Goal: Task Accomplishment & Management: Complete application form

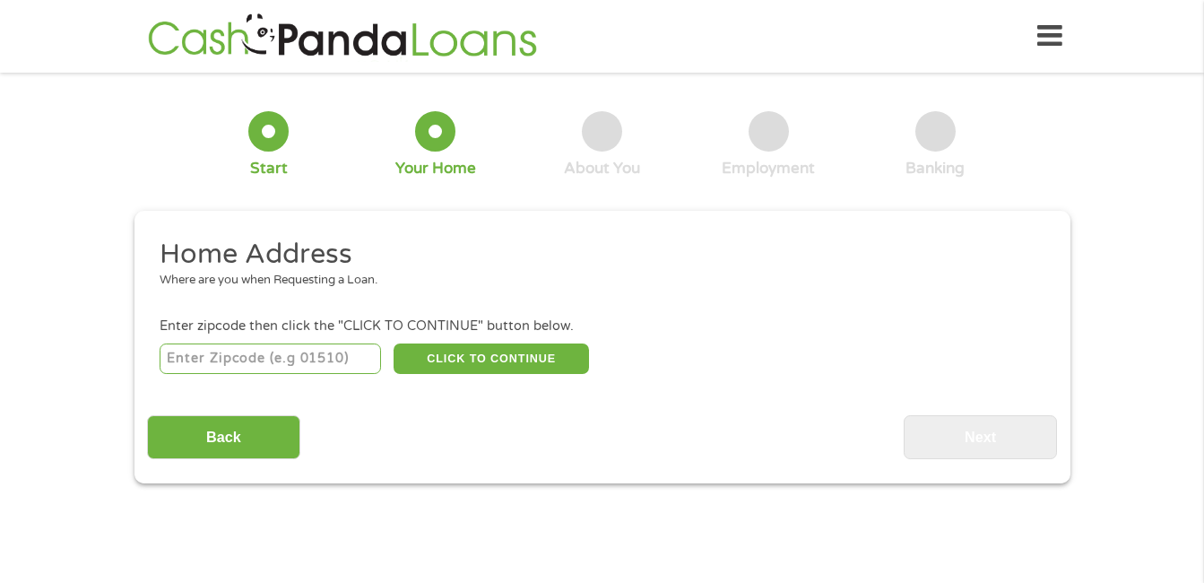
click at [243, 356] on input "number" at bounding box center [270, 358] width 221 height 30
type input "38863"
click at [438, 347] on button "CLICK TO CONTINUE" at bounding box center [491, 358] width 195 height 30
type input "38863"
type input "Pontotoc"
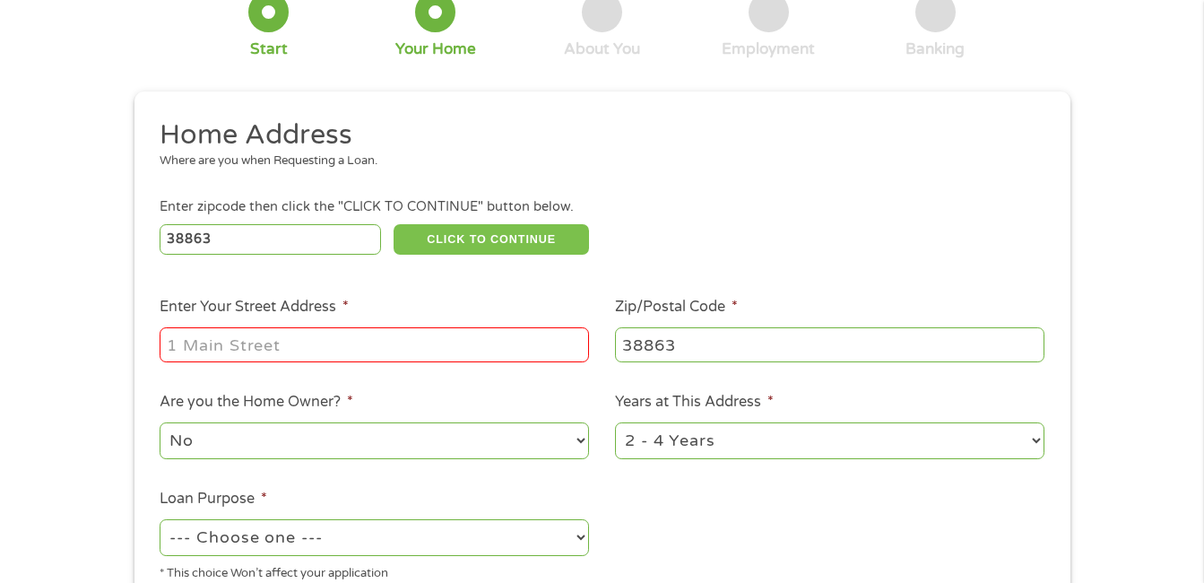
scroll to position [155, 0]
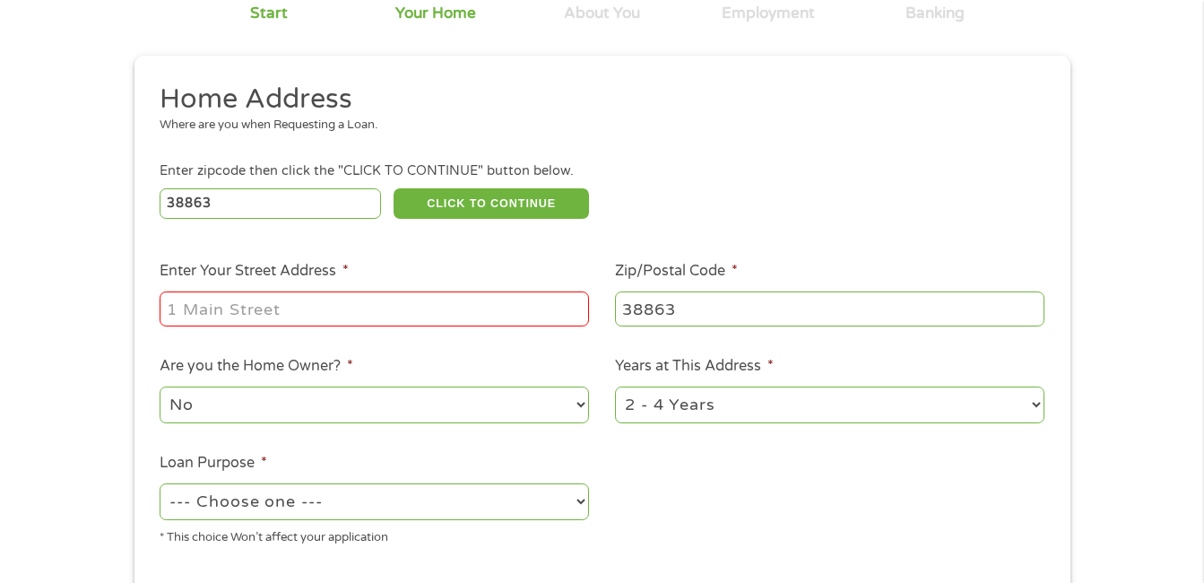
click at [267, 313] on input "Enter Your Street Address *" at bounding box center [374, 308] width 429 height 34
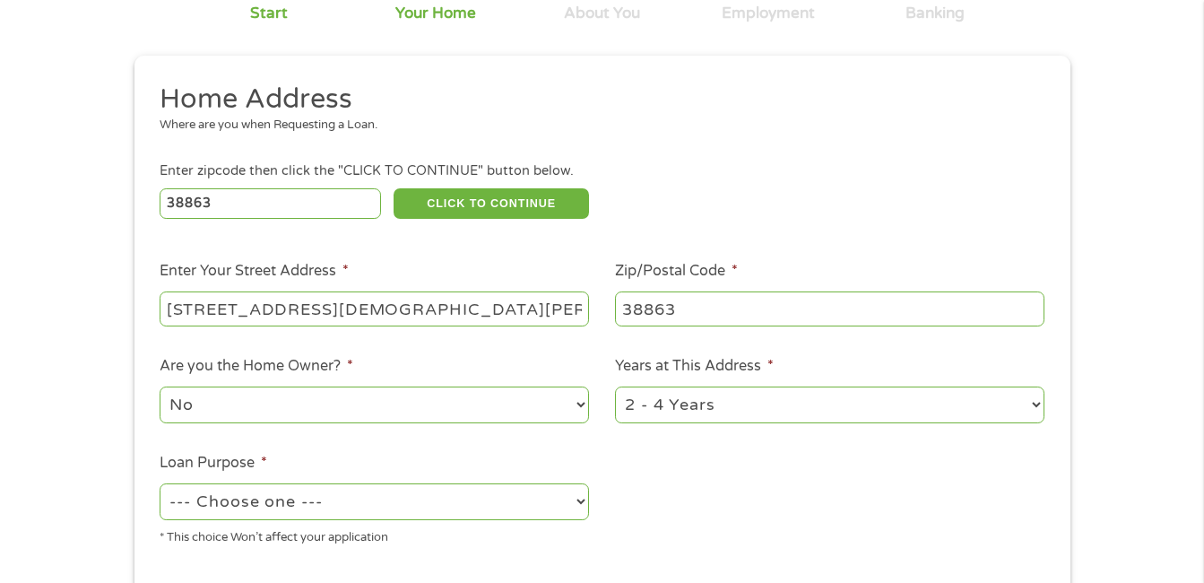
type input "[STREET_ADDRESS][DEMOGRAPHIC_DATA][PERSON_NAME]"
click at [662, 188] on div "38863 CLICK TO CONTINUE Please recheck your Zipcode, it seems to be Incorrect" at bounding box center [602, 203] width 884 height 37
click at [887, 404] on select "1 Year or less 1 - 2 Years 2 - 4 Years Over 4 Years" at bounding box center [829, 404] width 429 height 37
select select "60months"
click at [615, 386] on select "1 Year or less 1 - 2 Years 2 - 4 Years Over 4 Years" at bounding box center [829, 404] width 429 height 37
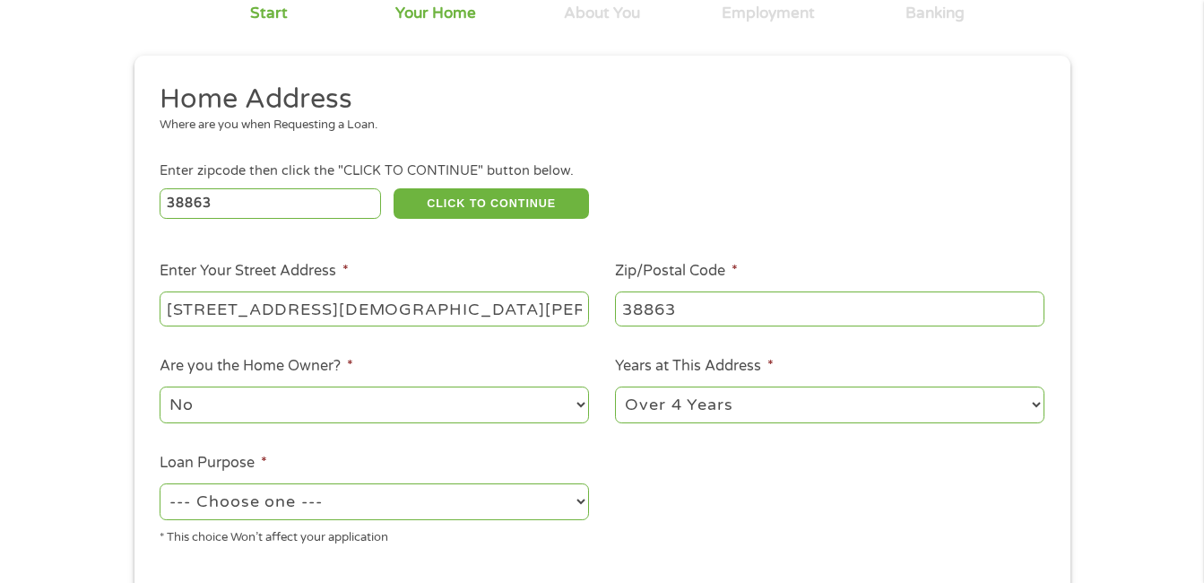
click at [578, 503] on select "--- Choose one --- Pay Bills Debt Consolidation Home Improvement Major Purchase…" at bounding box center [374, 501] width 429 height 37
select select "majorpurchase"
click at [160, 483] on select "--- Choose one --- Pay Bills Debt Consolidation Home Improvement Major Purchase…" at bounding box center [374, 501] width 429 height 37
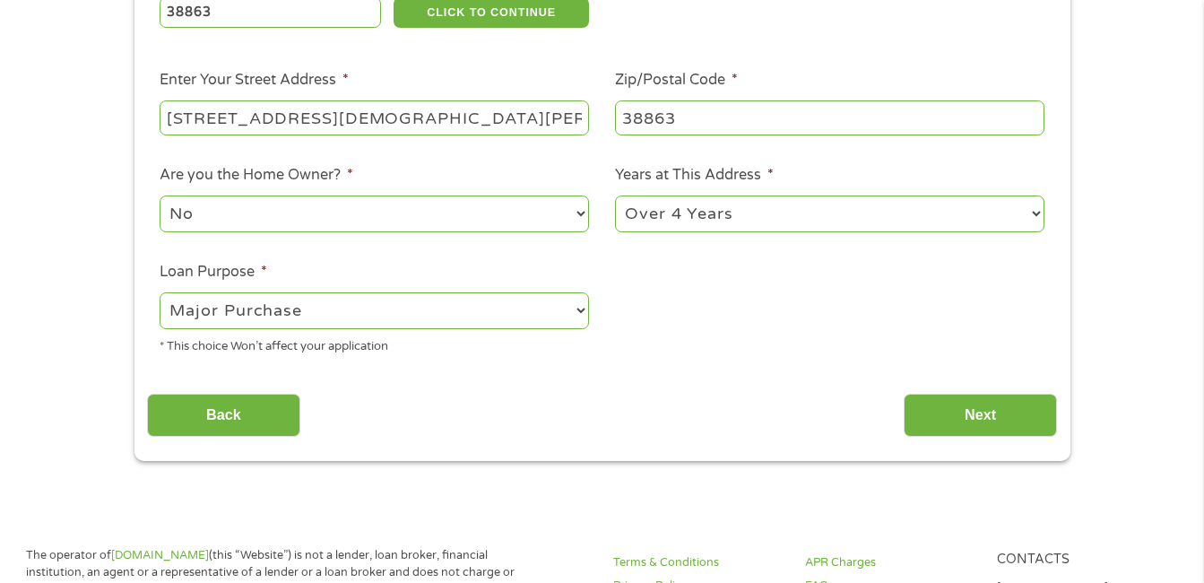
scroll to position [466, 0]
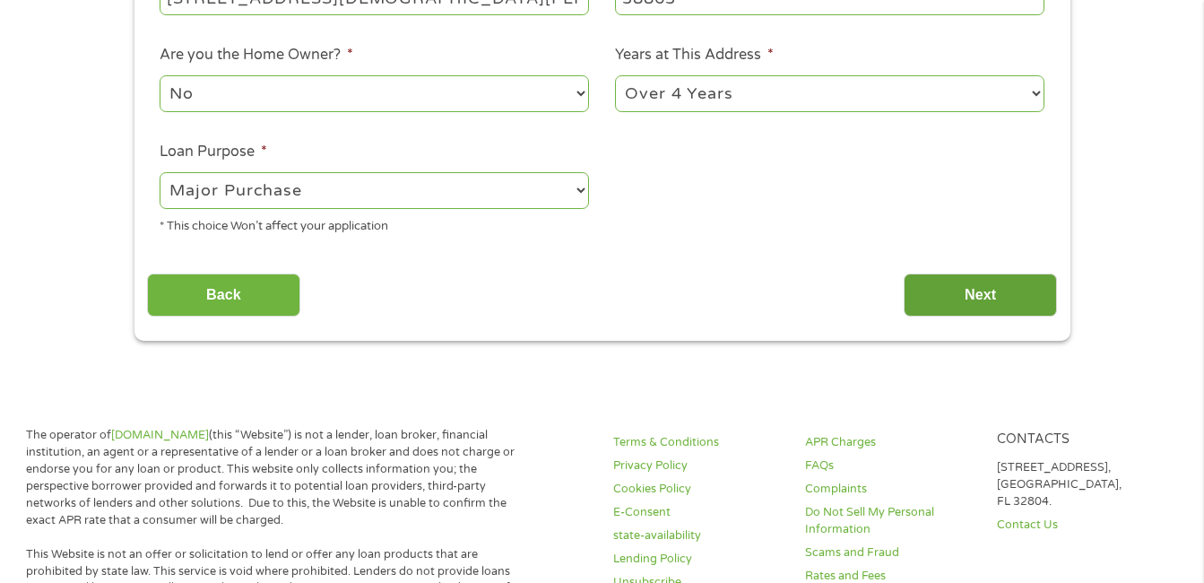
click at [986, 299] on input "Next" at bounding box center [980, 295] width 153 height 44
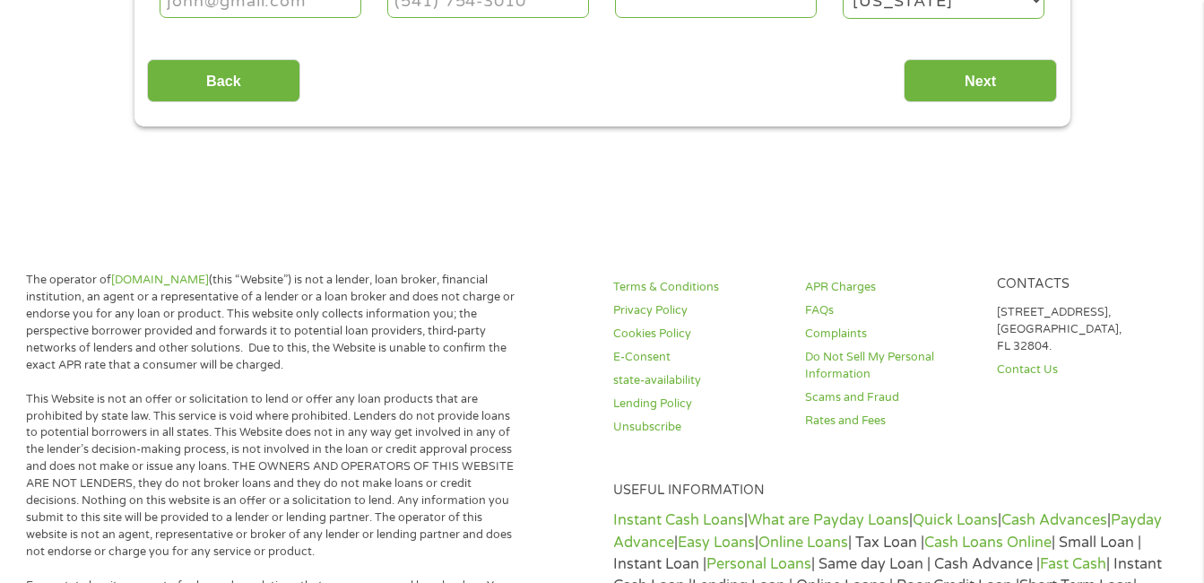
scroll to position [0, 0]
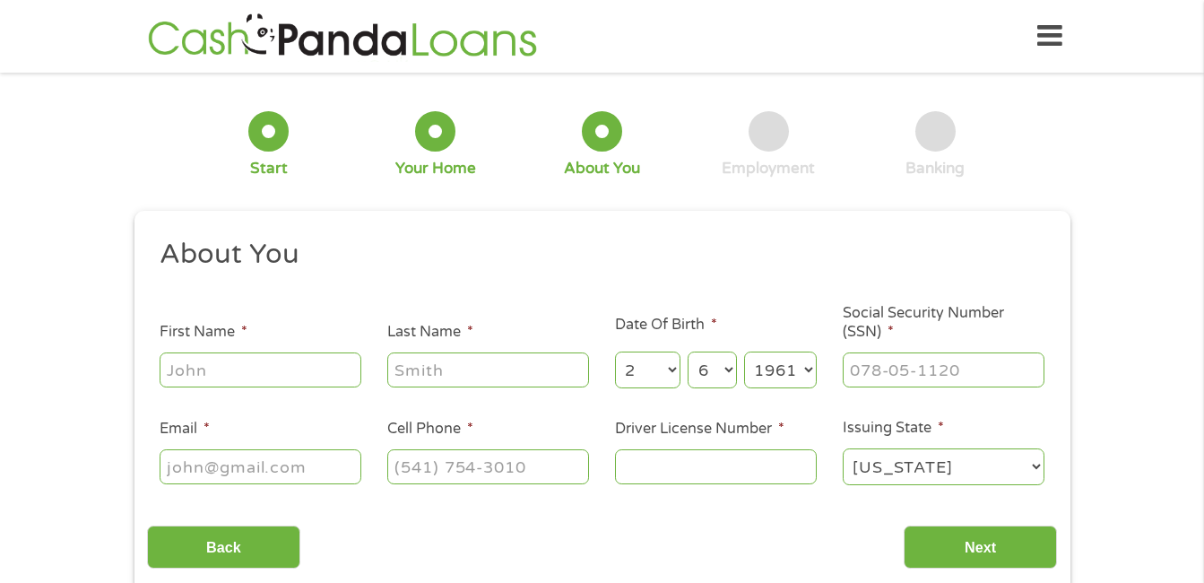
click at [326, 376] on input "First Name *" at bounding box center [261, 369] width 202 height 34
type input "[PERSON_NAME]"
type input "[EMAIL_ADDRESS][DOMAIN_NAME]"
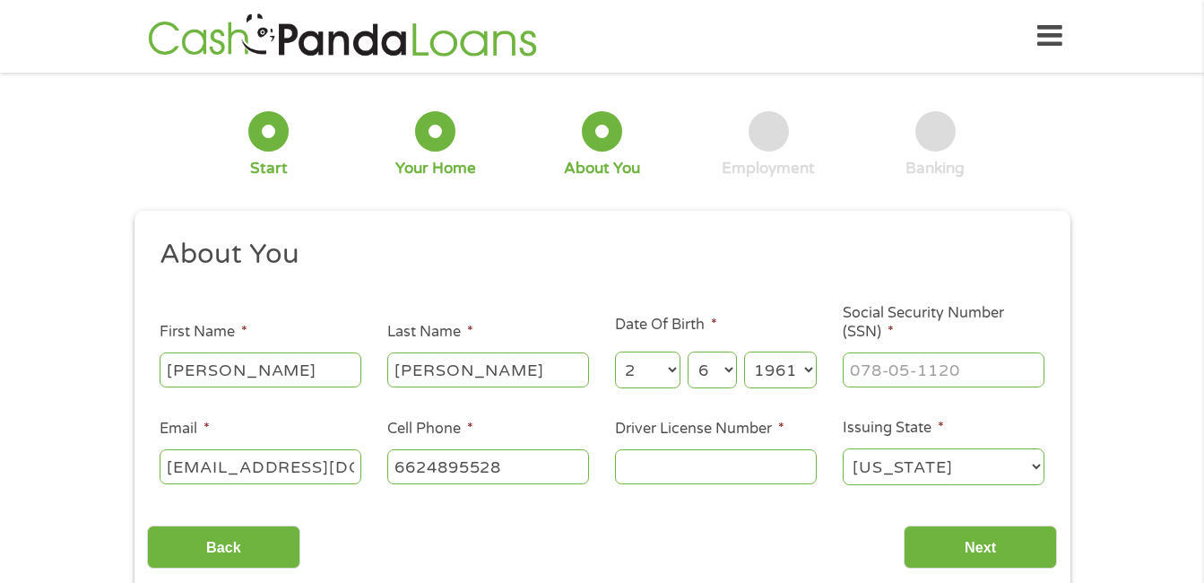
type input "[PHONE_NUMBER]"
click at [968, 373] on input "___-__-____" at bounding box center [944, 369] width 202 height 34
type input "426-23-8746"
click at [538, 466] on input "[PHONE_NUMBER]" at bounding box center [488, 466] width 202 height 34
click at [495, 467] on input "(___) ___-____" at bounding box center [488, 466] width 202 height 34
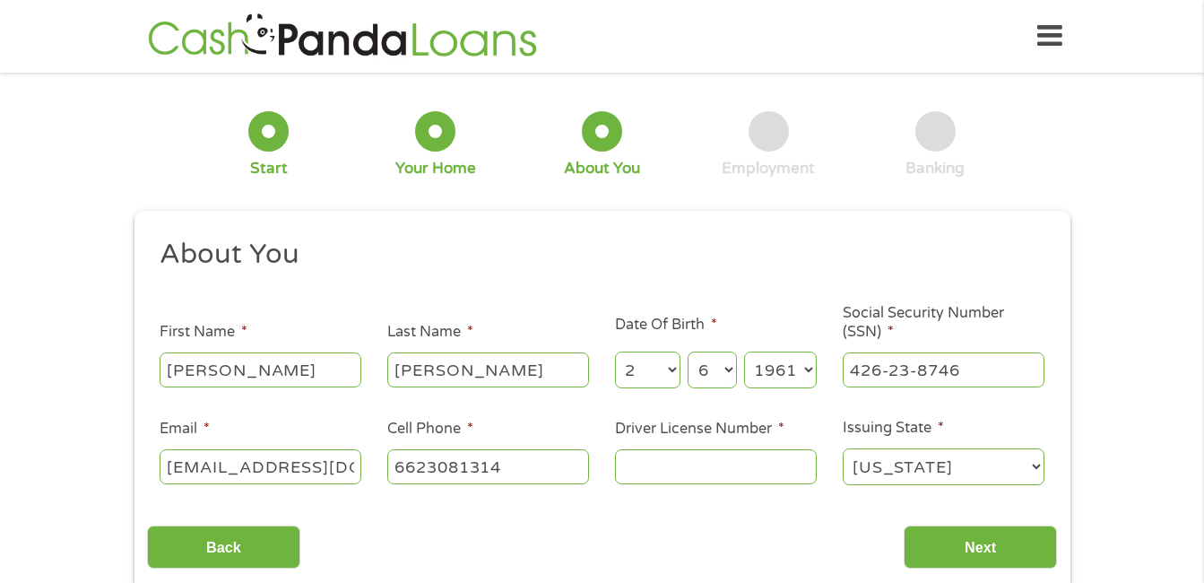
type input "[PHONE_NUMBER]"
click at [649, 471] on input "Driver License Number *" at bounding box center [716, 466] width 202 height 34
type input "800074080"
click at [1014, 549] on input "Next" at bounding box center [980, 547] width 153 height 44
click at [992, 550] on input "Next" at bounding box center [980, 547] width 153 height 44
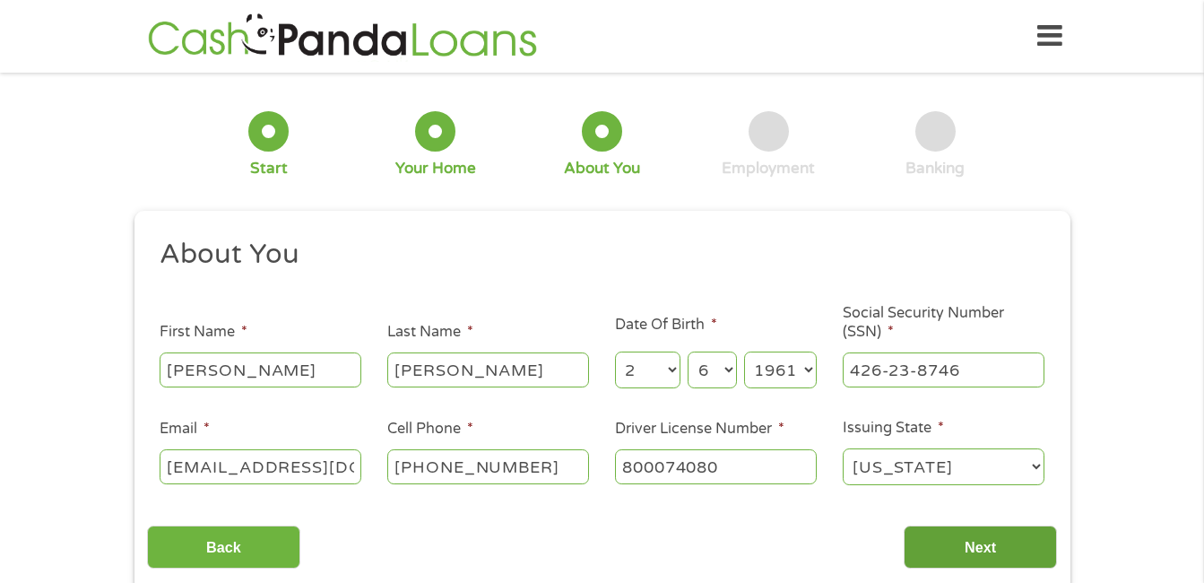
click at [1005, 550] on input "Next" at bounding box center [980, 547] width 153 height 44
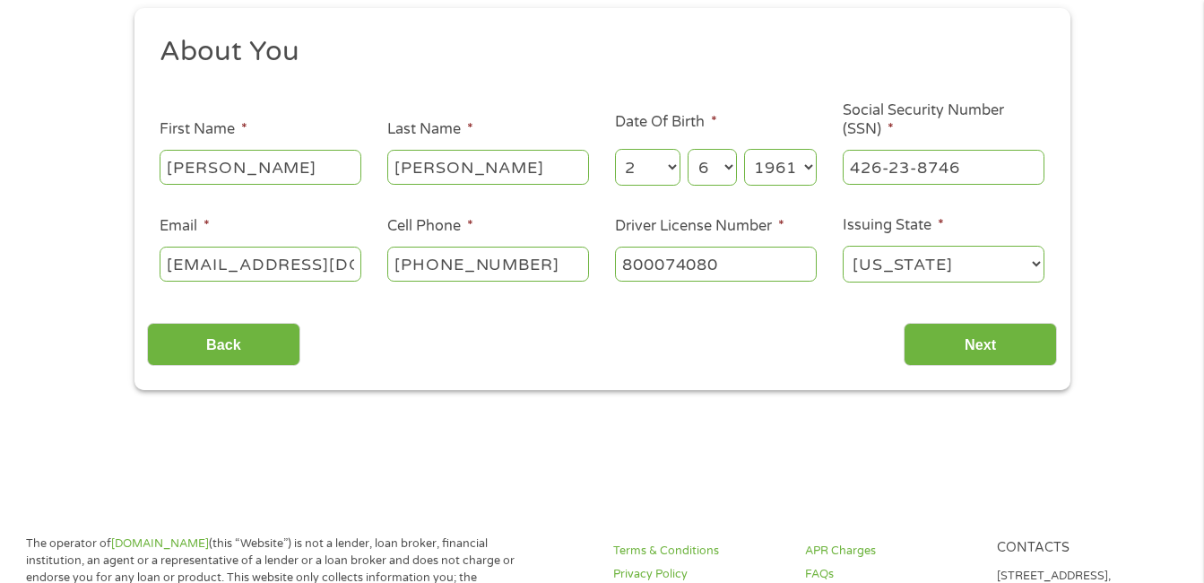
scroll to position [287, 0]
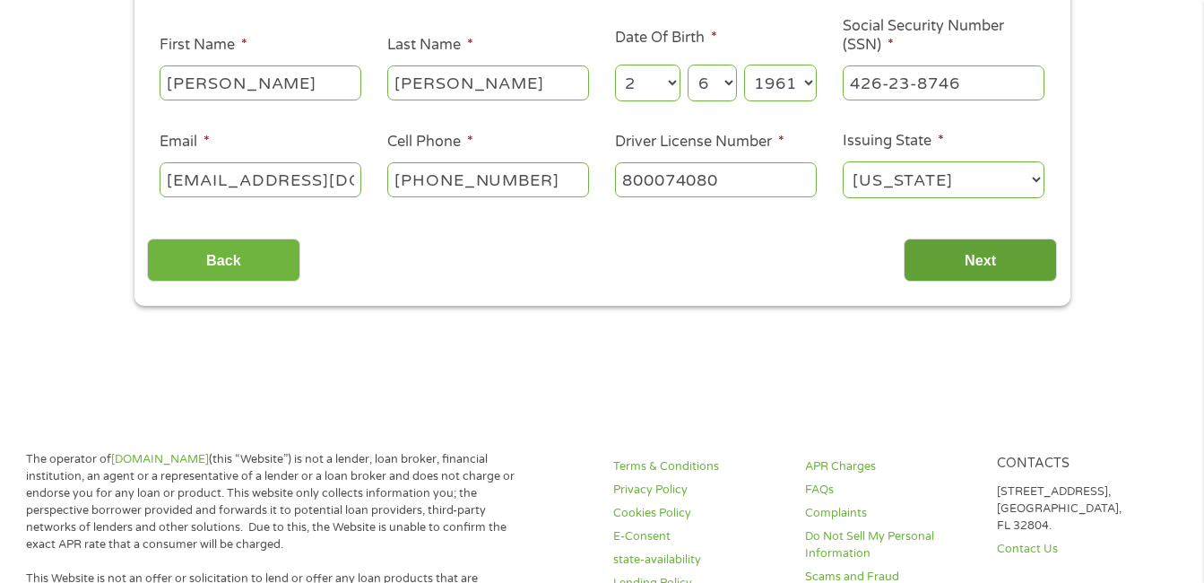
click at [1006, 271] on input "Next" at bounding box center [980, 260] width 153 height 44
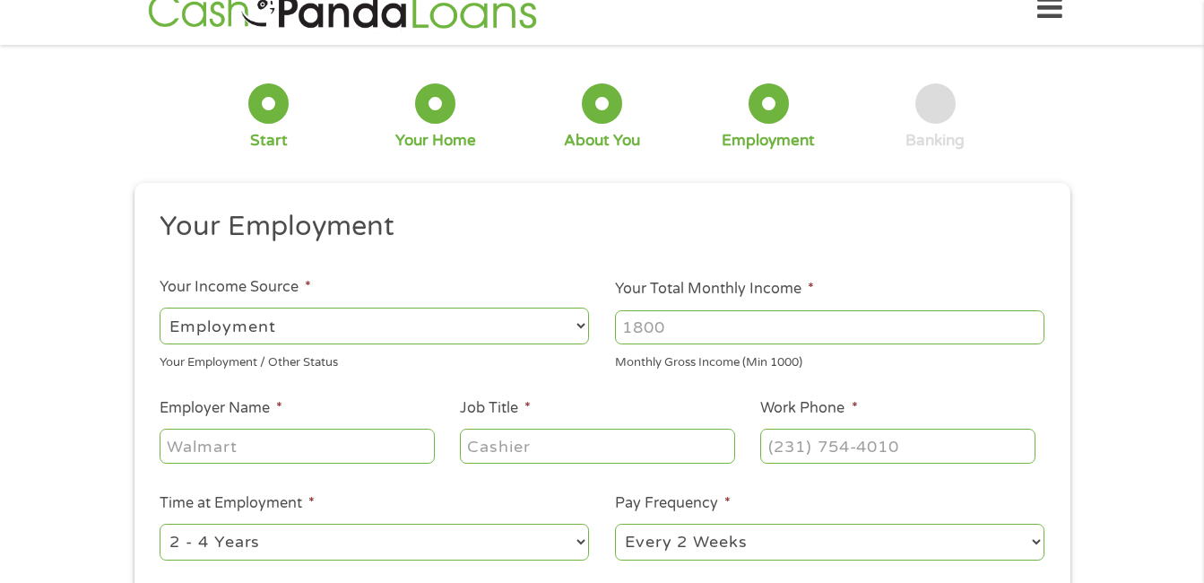
scroll to position [0, 0]
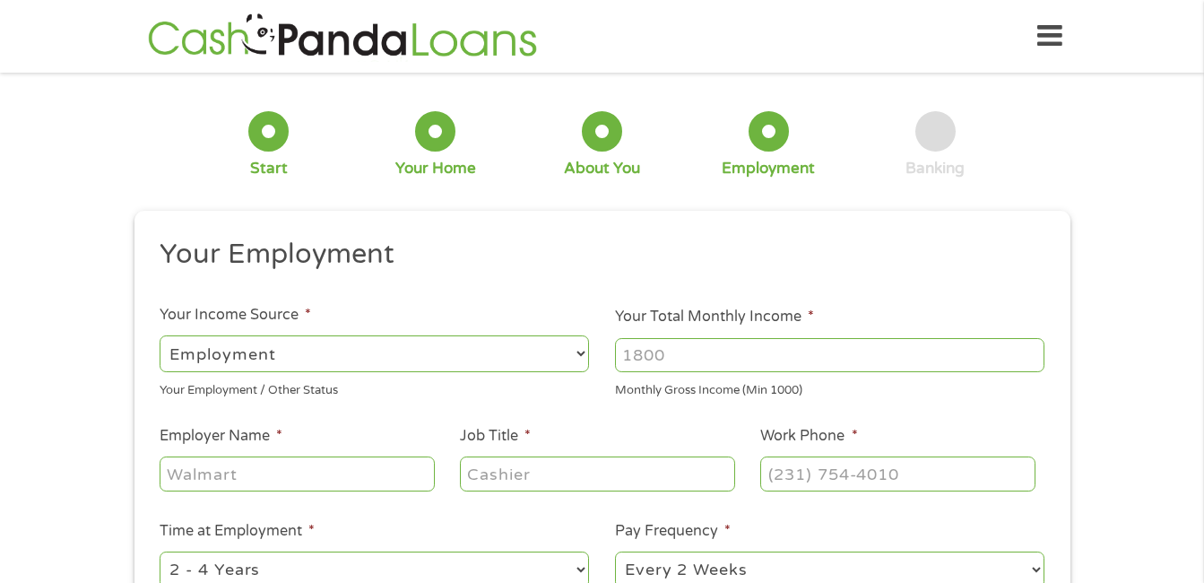
click at [580, 358] on select "--- Choose one --- Employment [DEMOGRAPHIC_DATA] Benefits" at bounding box center [374, 353] width 429 height 37
select select "benefits"
click at [160, 335] on select "--- Choose one --- Employment [DEMOGRAPHIC_DATA] Benefits" at bounding box center [374, 353] width 429 height 37
type input "Other"
type input "[PHONE_NUMBER]"
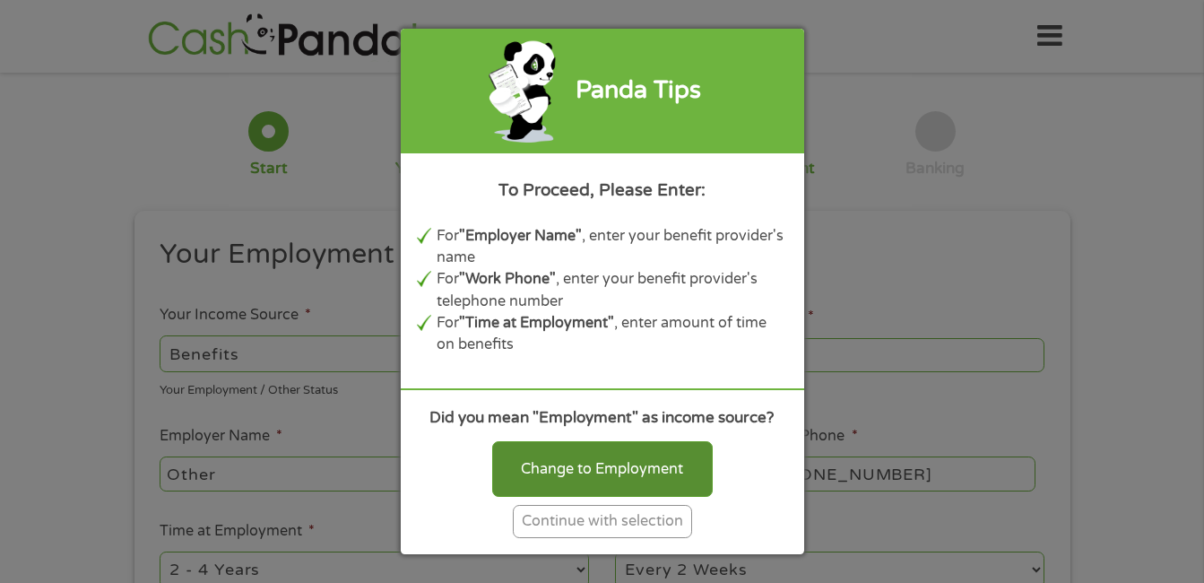
click at [613, 471] on div "Change to Employment" at bounding box center [602, 469] width 221 height 56
select select "fullTime"
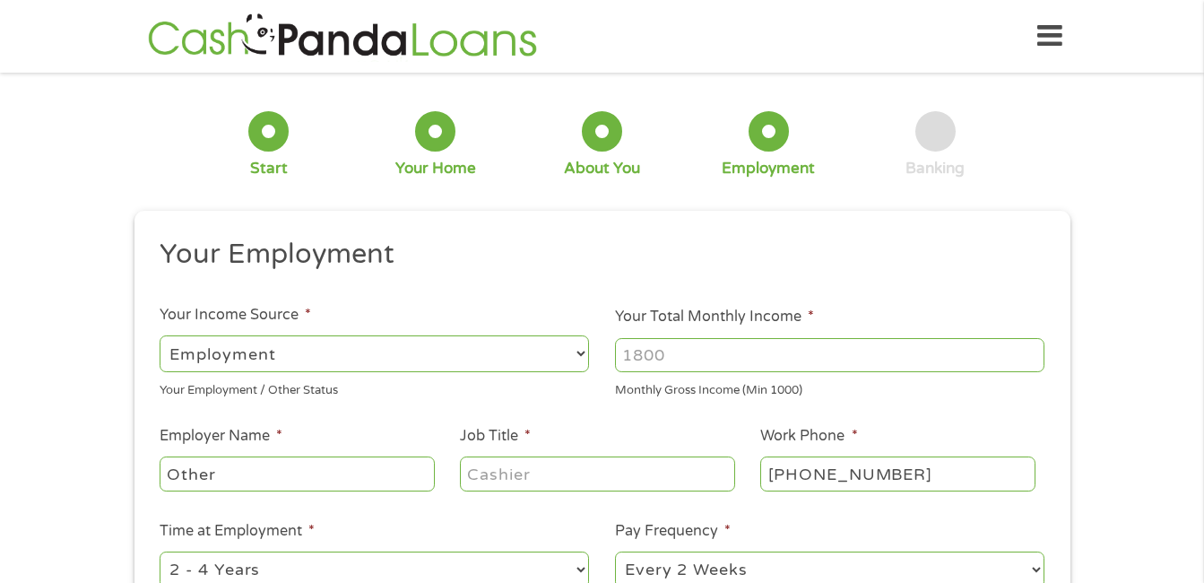
click at [670, 358] on input "Your Total Monthly Income *" at bounding box center [829, 355] width 429 height 34
type input "1200"
click at [239, 468] on input "Other" at bounding box center [297, 473] width 274 height 34
type input "O"
type input "Benefits"
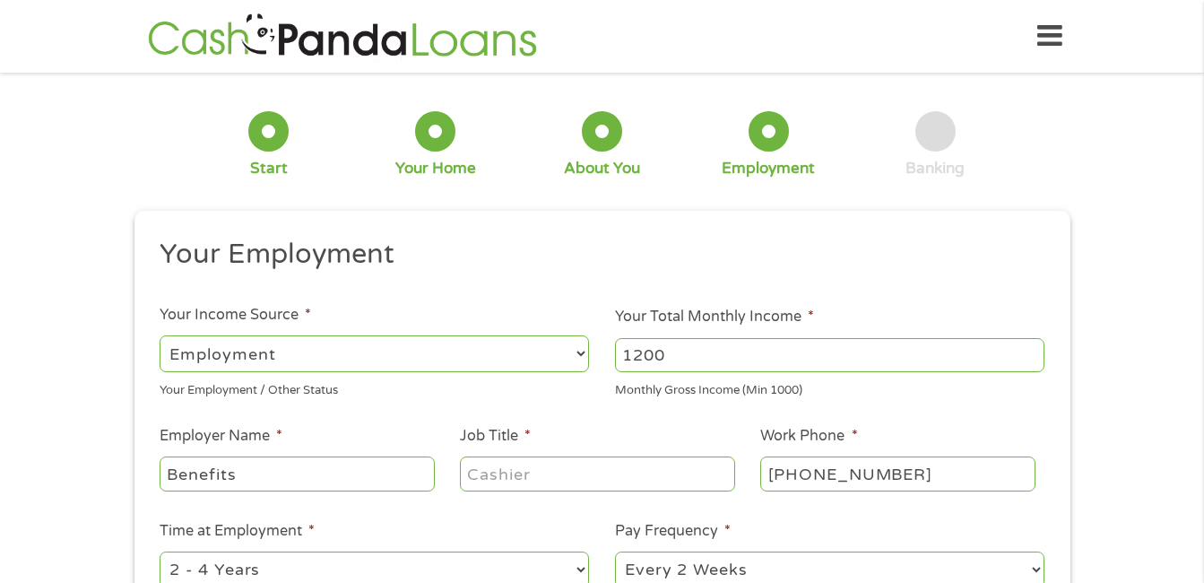
click at [499, 465] on input "Job Title *" at bounding box center [597, 473] width 274 height 34
type input "on Social Security"
click at [905, 476] on input "[PHONE_NUMBER]" at bounding box center [897, 473] width 274 height 34
type input "(___) ___-____"
click at [920, 419] on ul "Your Employment Your Income Source * --- Choose one --- Employment [DEMOGRAPHIC…" at bounding box center [602, 469] width 910 height 464
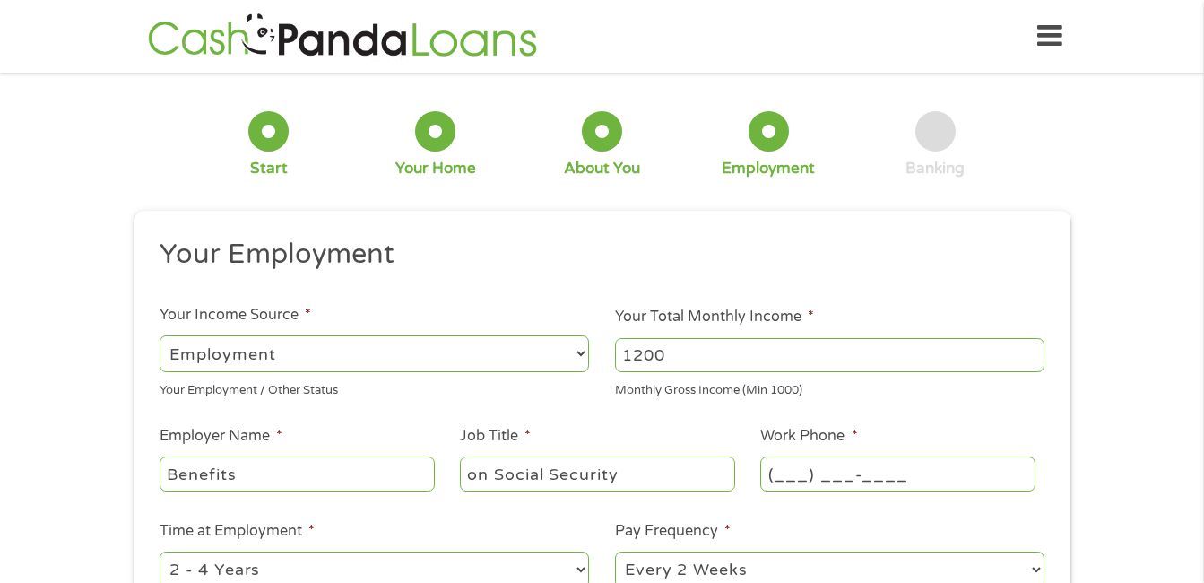
click at [853, 477] on input "(___) ___-____" at bounding box center [897, 473] width 274 height 34
type input "[PHONE_NUMBER]"
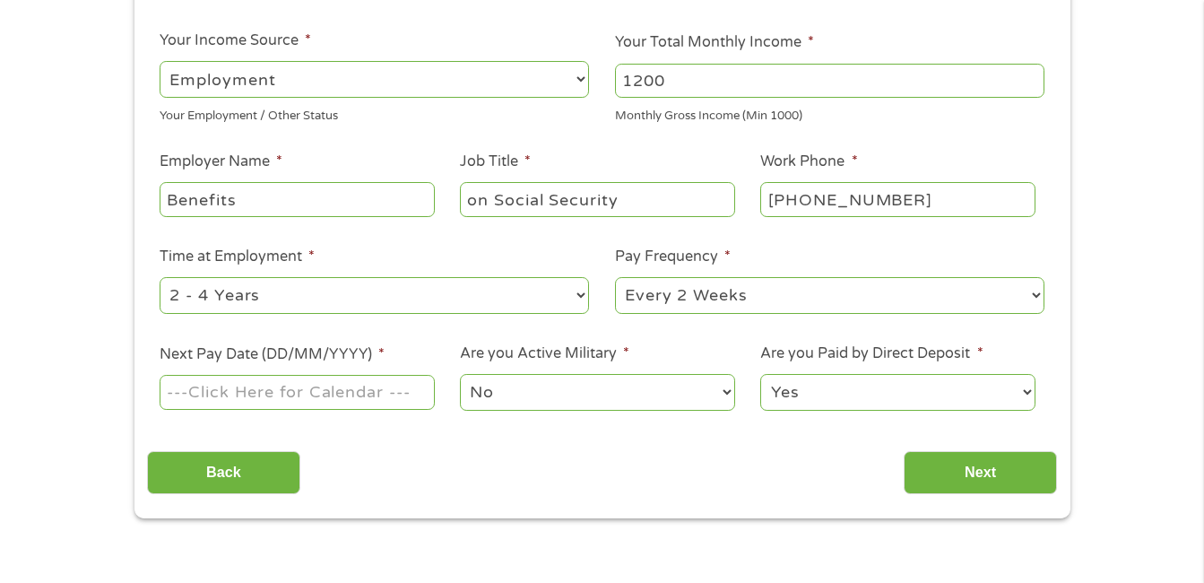
scroll to position [359, 0]
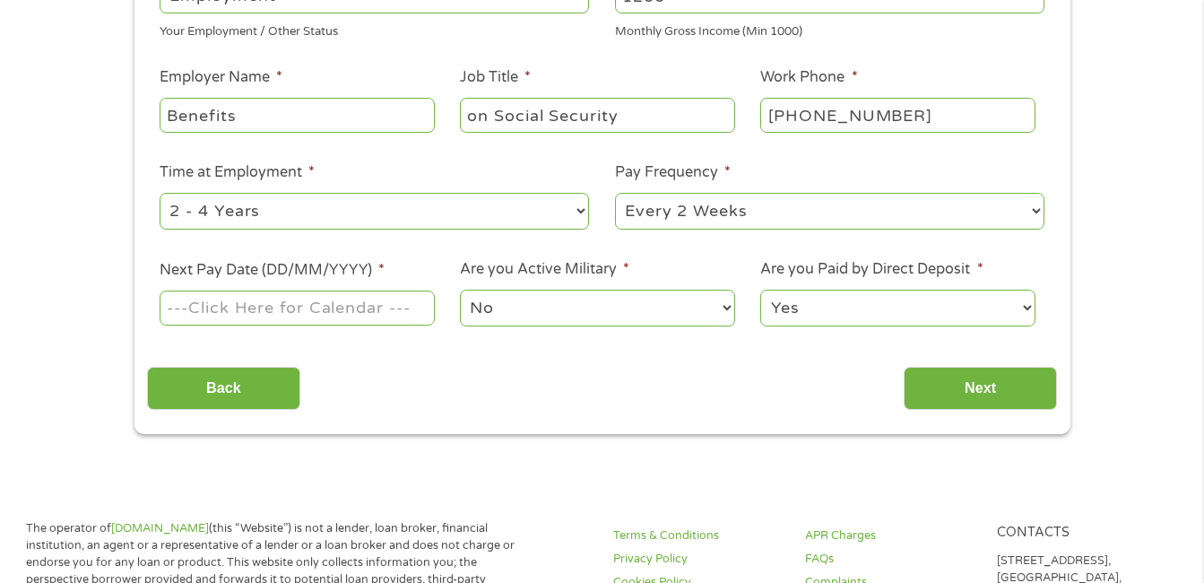
click at [1037, 209] on select "--- Choose one --- Every 2 Weeks Every Week Monthly Semi-Monthly" at bounding box center [829, 211] width 429 height 37
select select "monthly"
click at [615, 193] on select "--- Choose one --- Every 2 Weeks Every Week Monthly Semi-Monthly" at bounding box center [829, 211] width 429 height 37
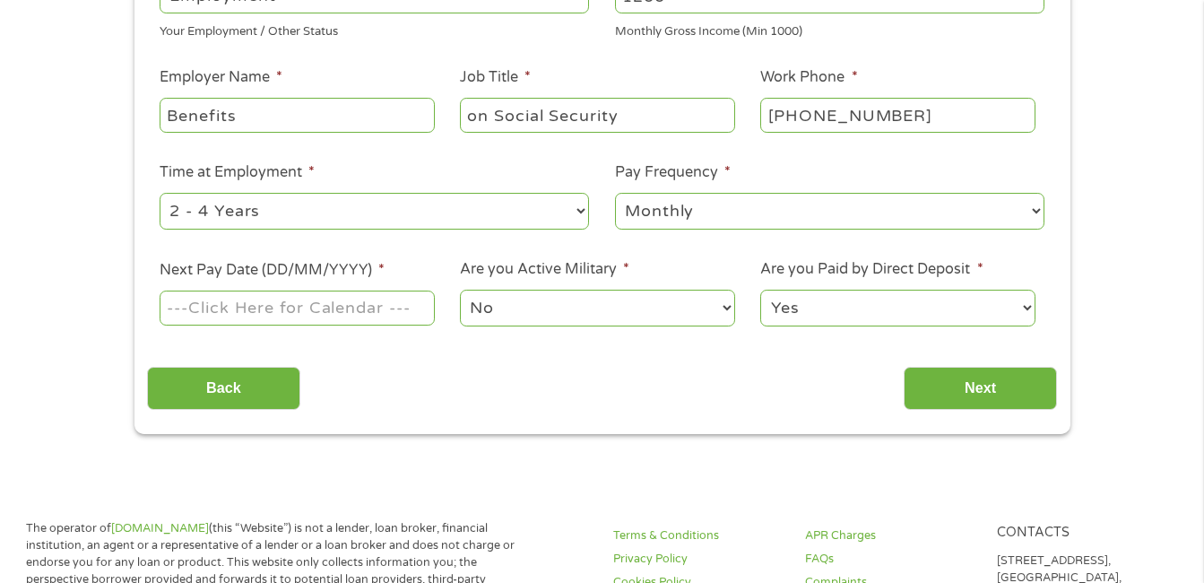
click at [298, 316] on input "Next Pay Date (DD/MM/YYYY) *" at bounding box center [297, 307] width 274 height 34
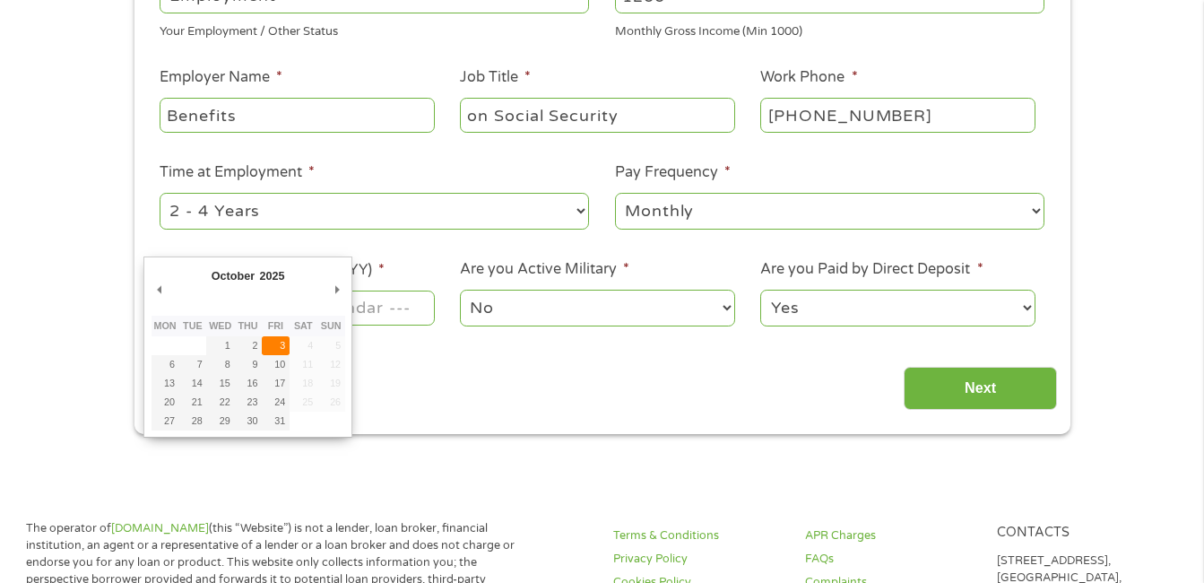
type input "[DATE]"
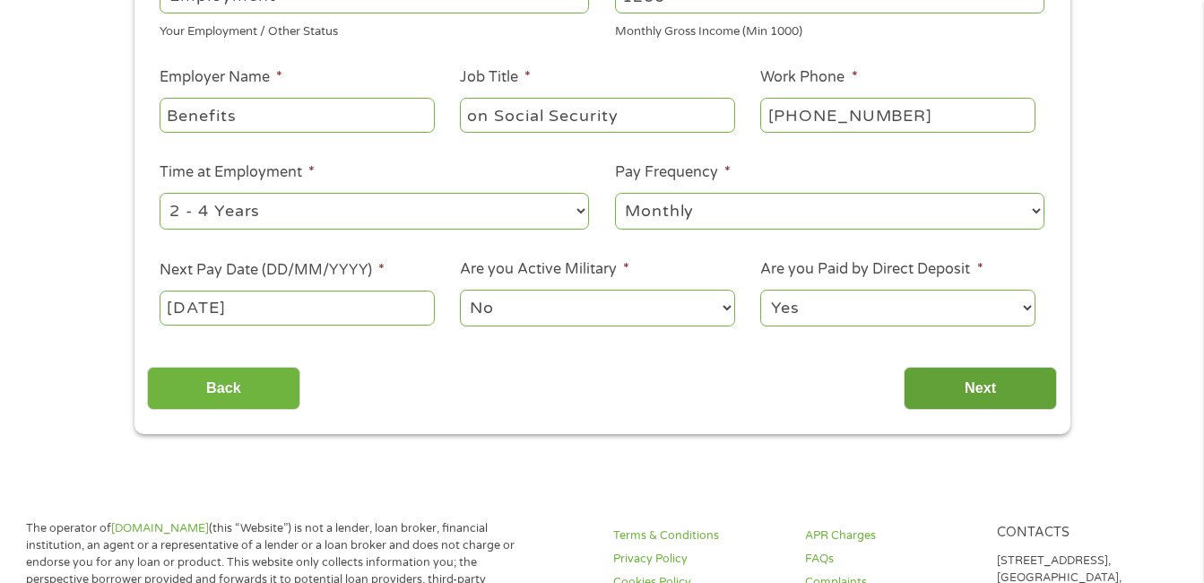
click at [983, 387] on input "Next" at bounding box center [980, 389] width 153 height 44
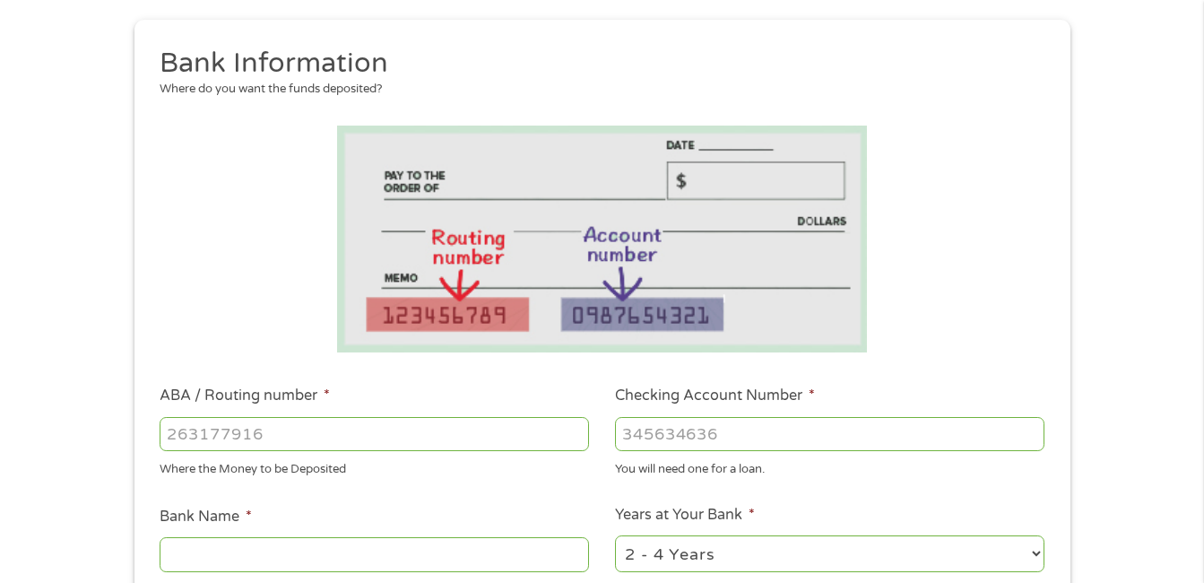
scroll to position [346, 0]
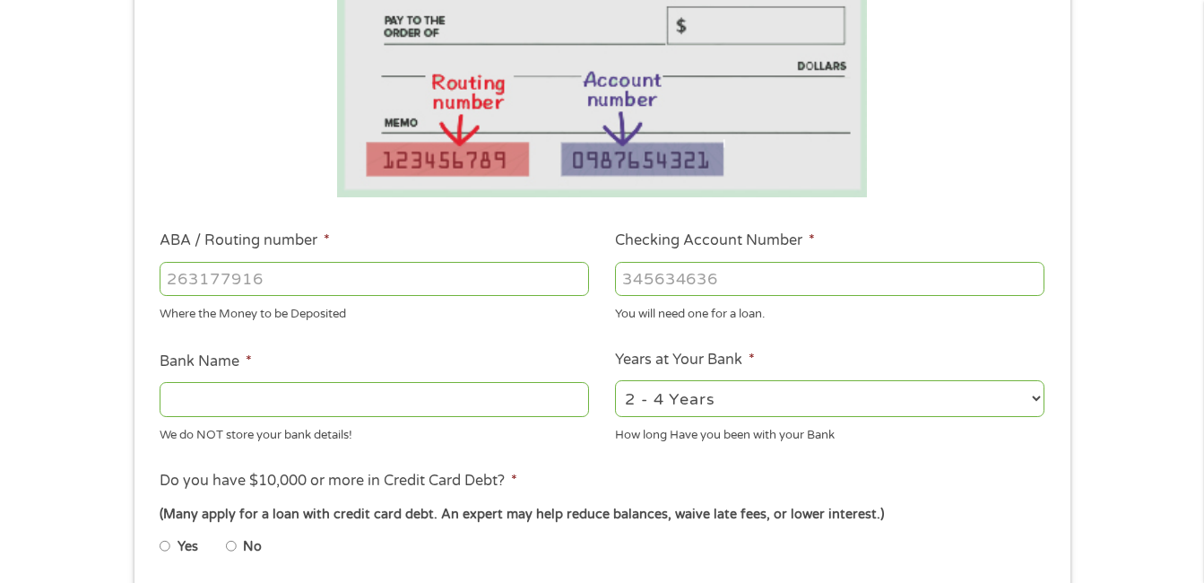
click at [195, 275] on input "ABA / Routing number *" at bounding box center [374, 279] width 429 height 34
type input "084201294"
type input "RENASANT BANK"
type input "084201294"
click at [641, 284] on input "Checking Account Number *" at bounding box center [829, 279] width 429 height 34
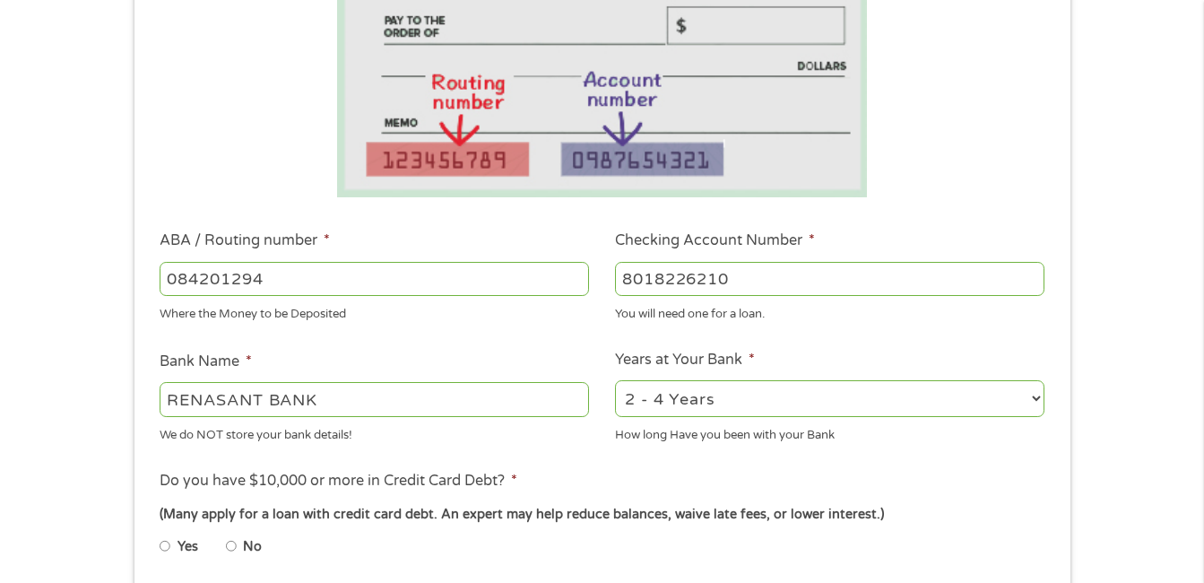
type input "8018226210"
click at [1034, 395] on select "2 - 4 Years 6 - 12 Months 1 - 2 Years Over 4 Years" at bounding box center [829, 398] width 429 height 37
select select "60months"
click at [615, 380] on select "2 - 4 Years 6 - 12 Months 1 - 2 Years Over 4 Years" at bounding box center [829, 398] width 429 height 37
click at [228, 545] on input "No" at bounding box center [231, 546] width 11 height 29
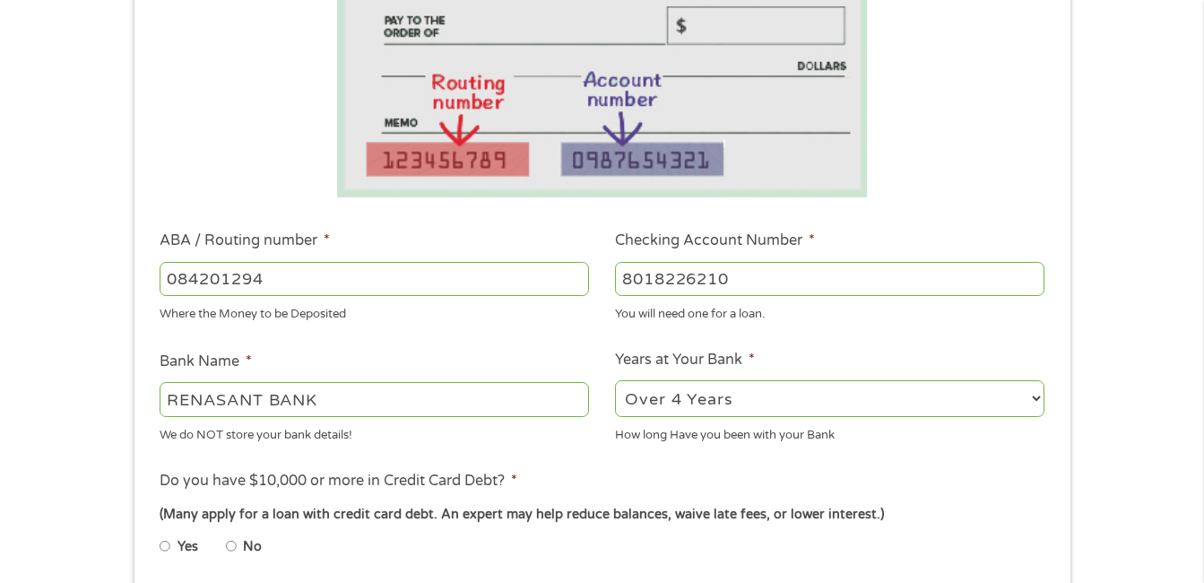
radio input "true"
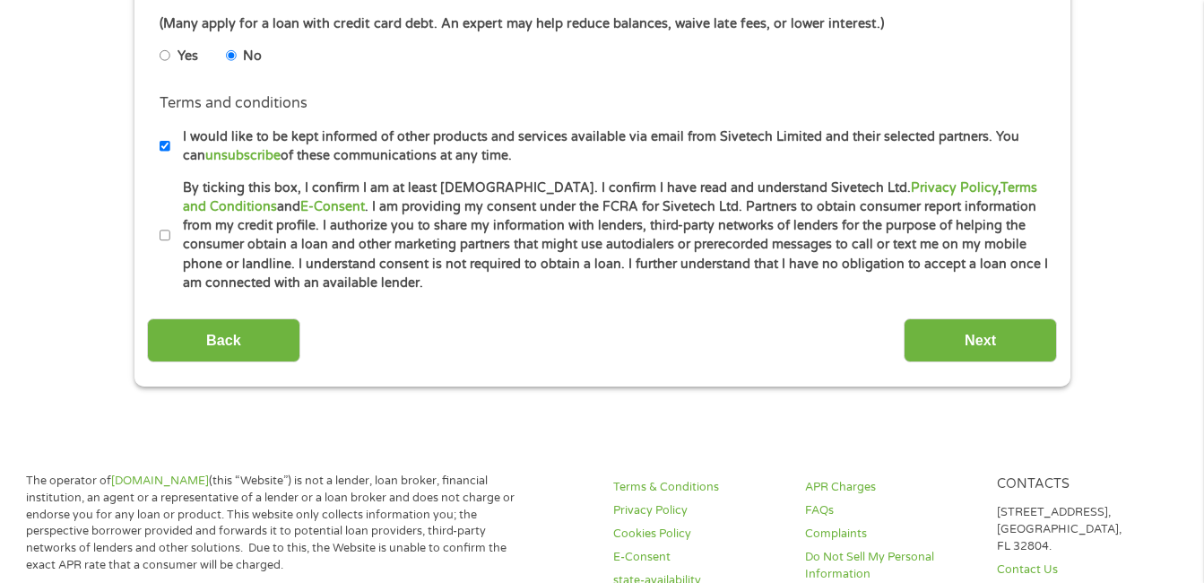
scroll to position [834, 0]
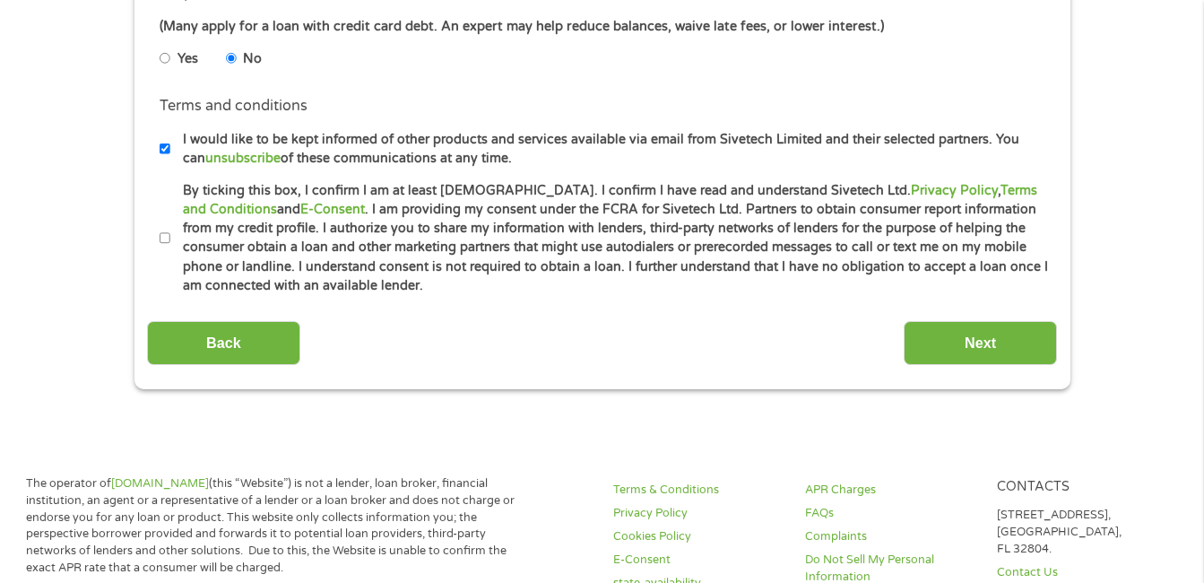
click at [160, 238] on input "By ticking this box, I confirm I am at least [DEMOGRAPHIC_DATA]. I confirm I ha…" at bounding box center [165, 238] width 11 height 29
checkbox input "true"
click at [1030, 349] on input "Next" at bounding box center [980, 343] width 153 height 44
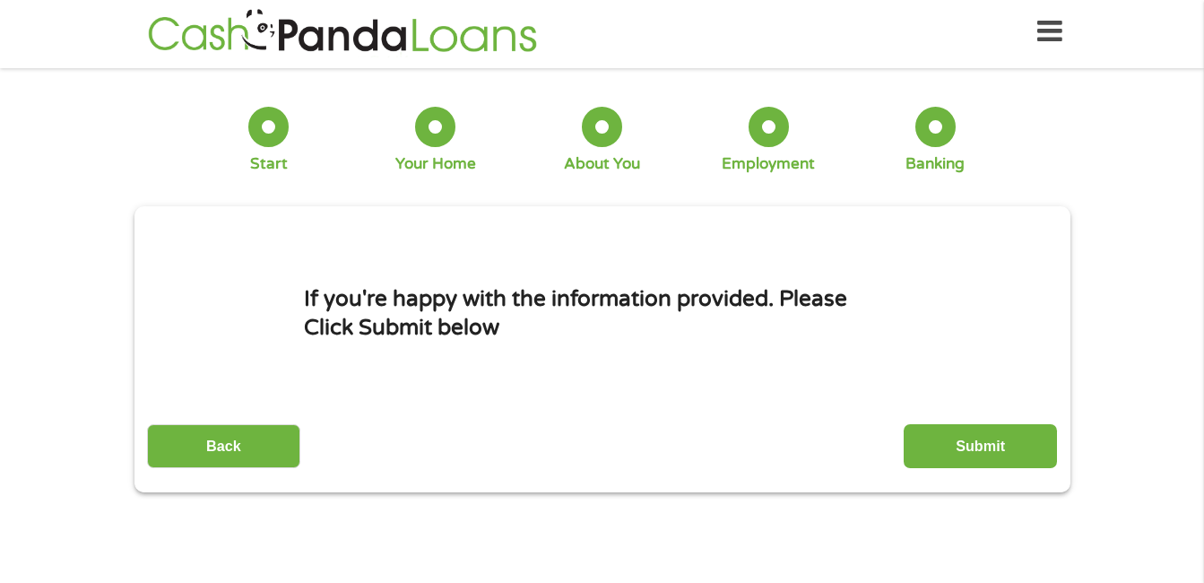
scroll to position [0, 0]
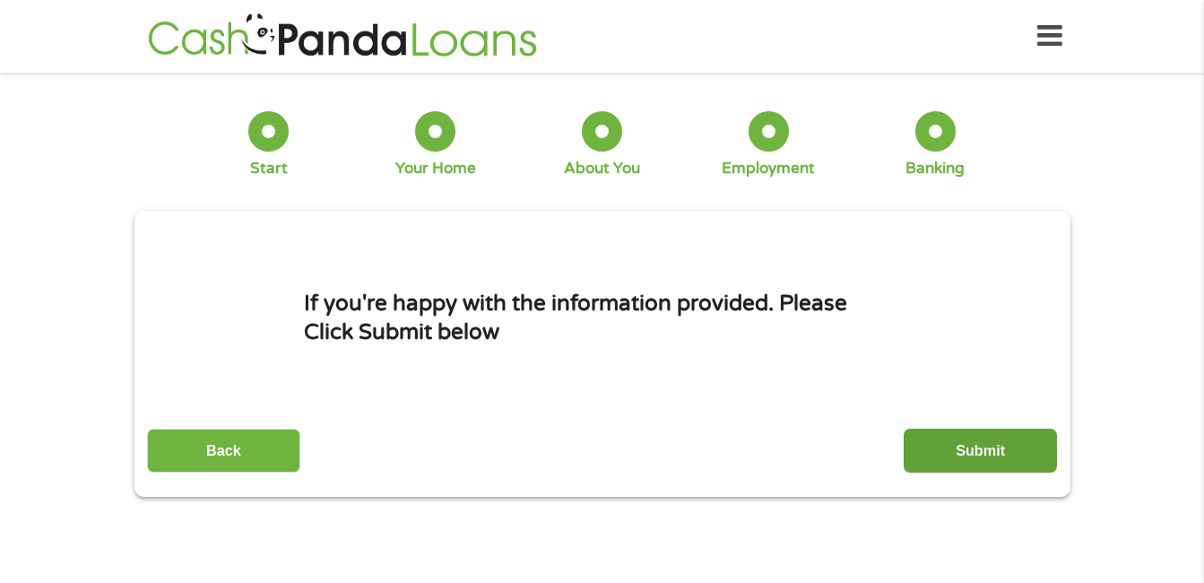
click at [1004, 442] on input "Submit" at bounding box center [980, 450] width 153 height 44
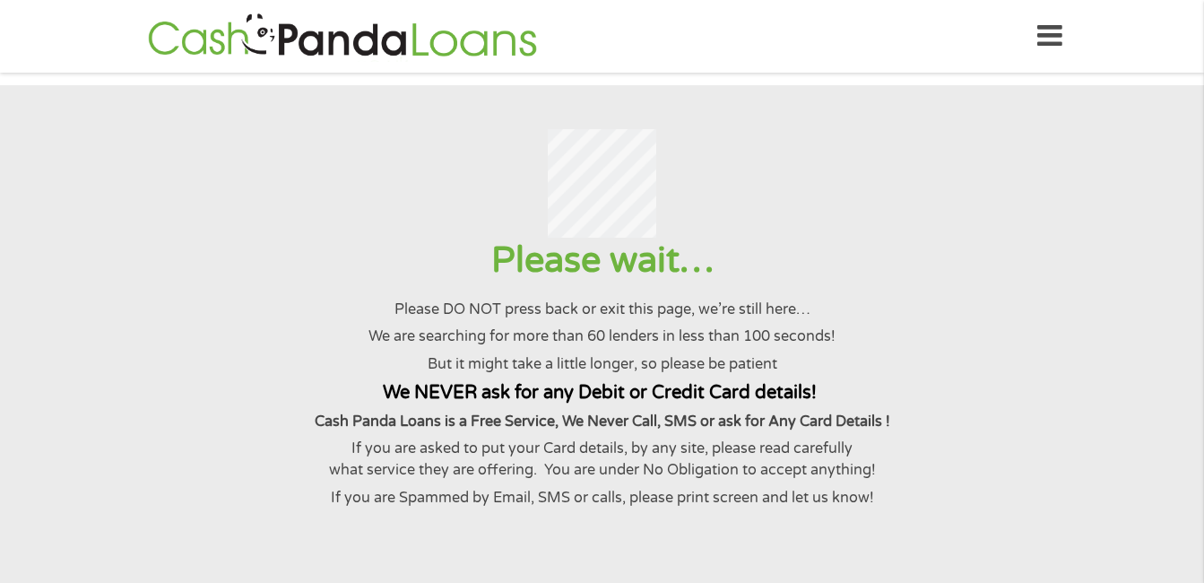
click at [1004, 432] on p "Cash Panda Loans is a Free Service, We Never Call, SMS or ask for Any Card Deta…" at bounding box center [602, 422] width 1160 height 22
